Goal: Obtain resource: Obtain resource

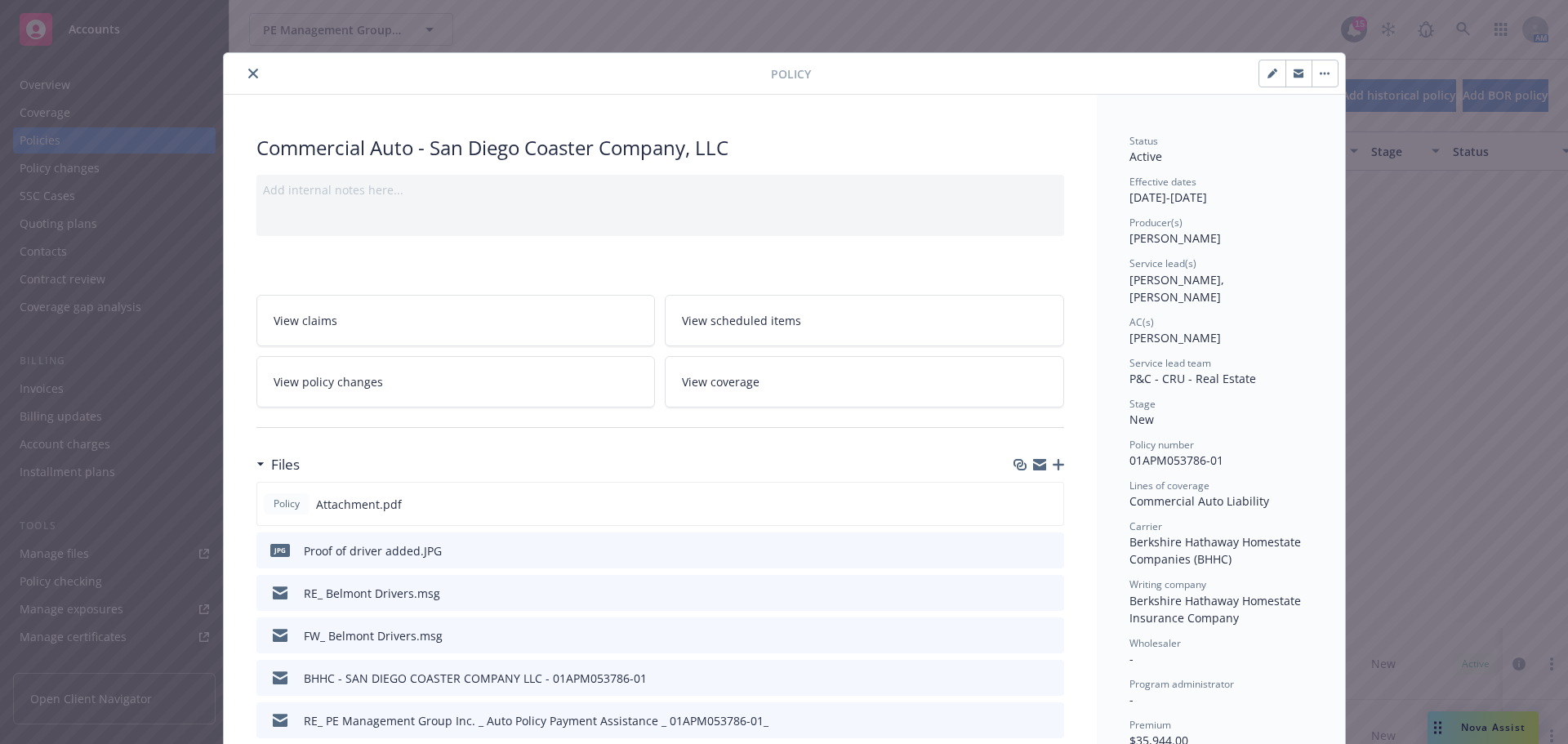
scroll to position [571, 0]
click at [244, 74] on button "close" at bounding box center [253, 73] width 19 height 19
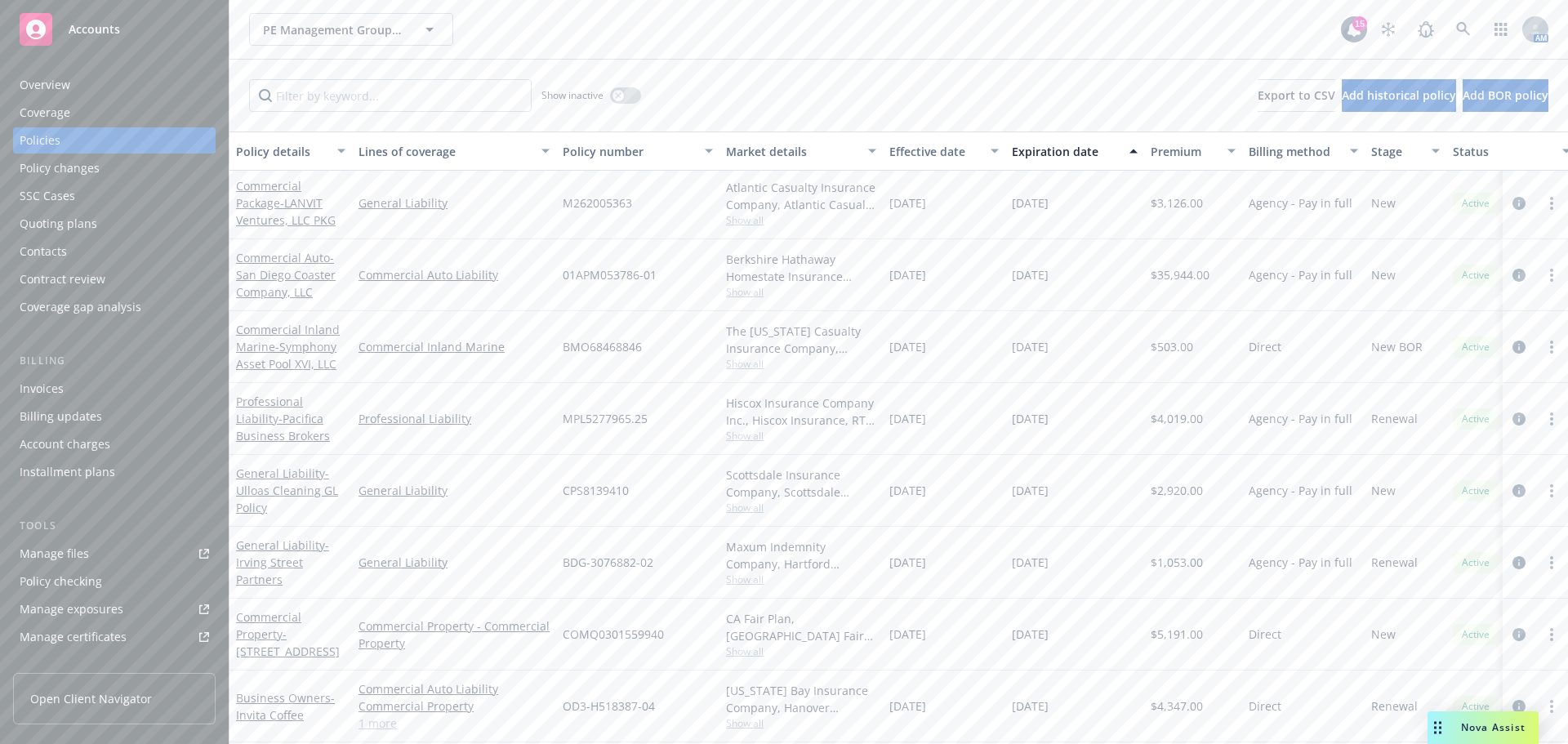
scroll to position [653, 0]
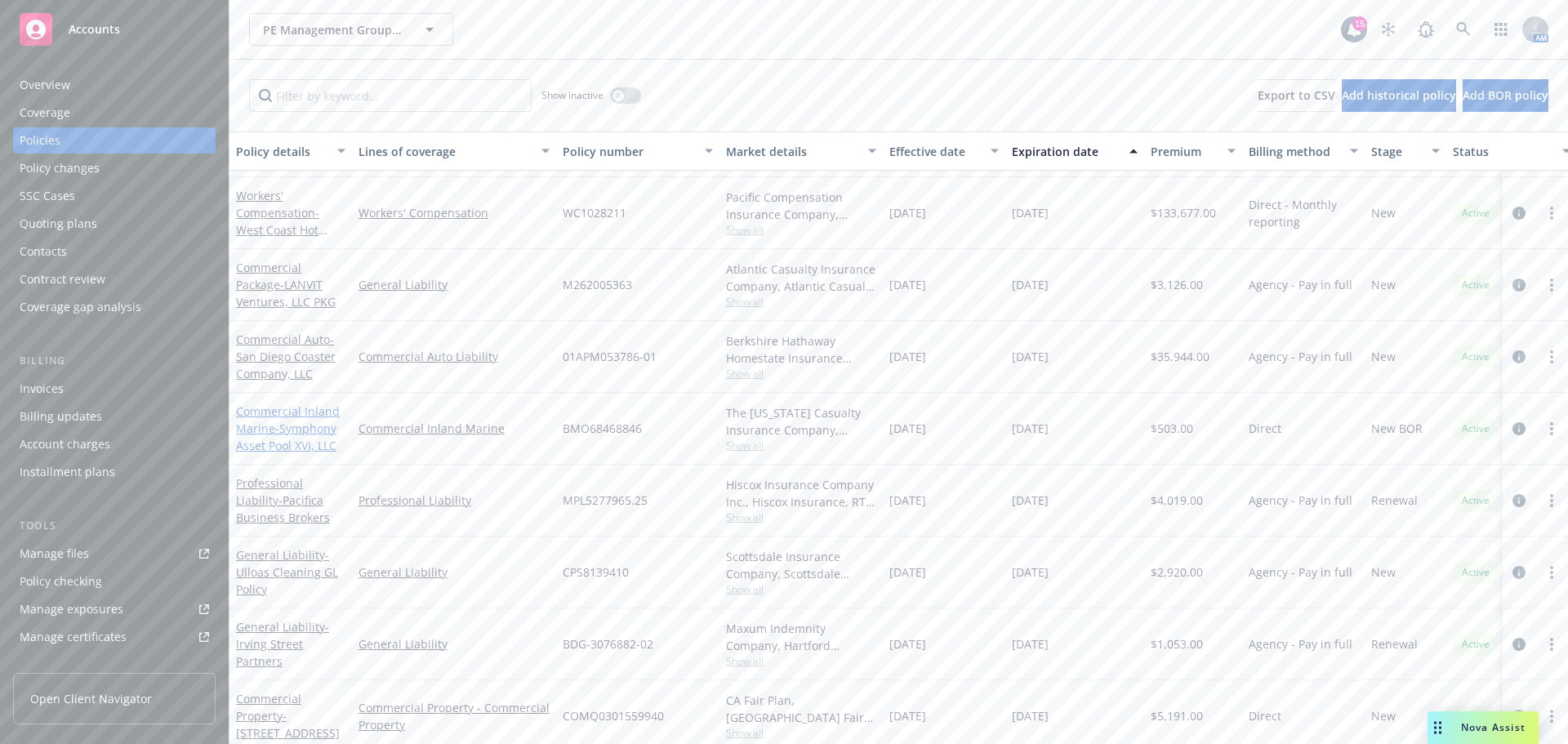
click at [291, 409] on link "Commercial Inland Marine - Symphony Asset Pool XVI, LLC" at bounding box center [288, 429] width 104 height 50
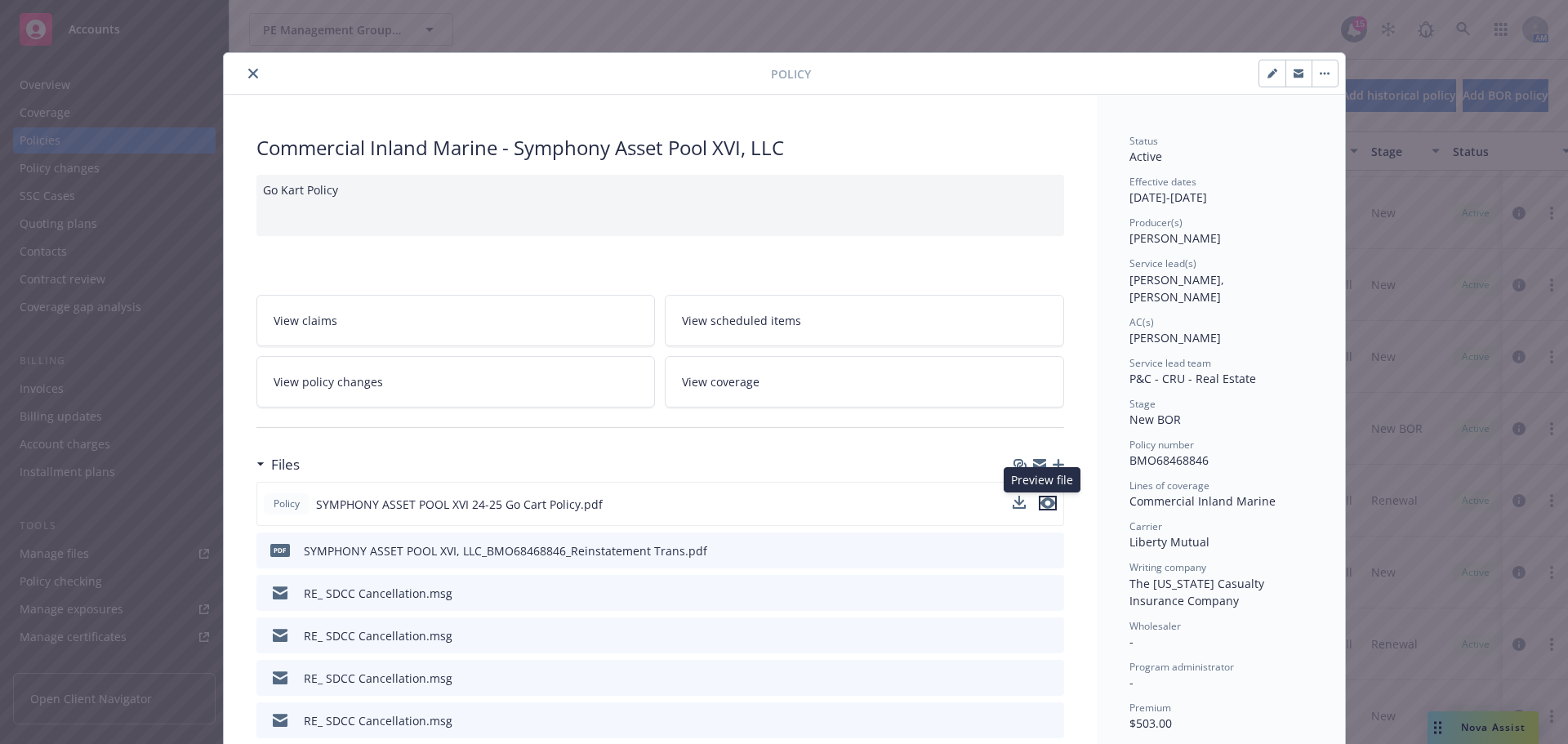
click at [1044, 503] on icon "preview file" at bounding box center [1047, 503] width 14 height 12
